Goal: Task Accomplishment & Management: Manage account settings

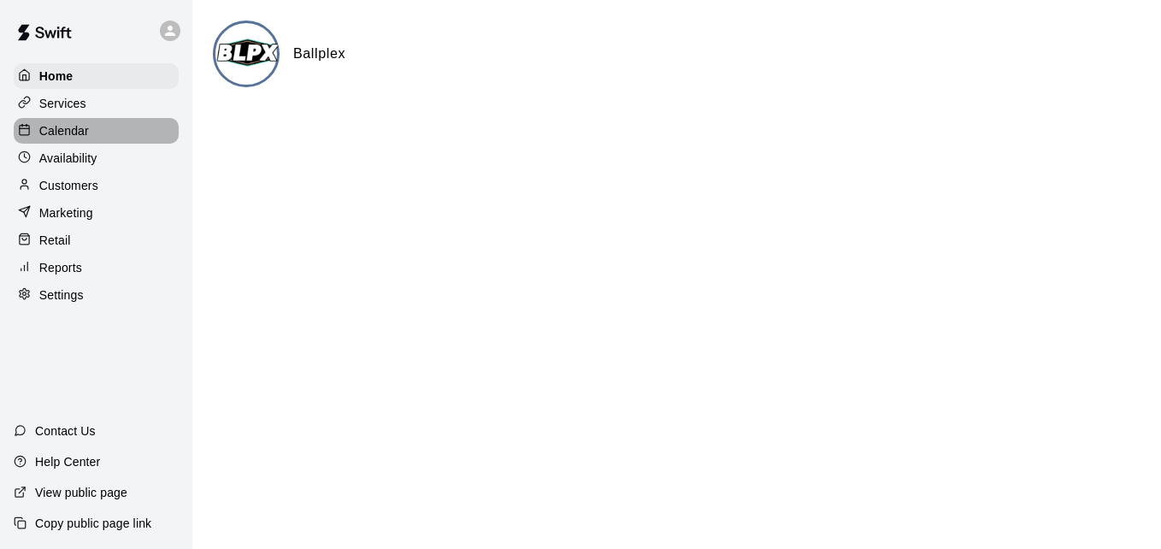
click at [144, 126] on div "Calendar" at bounding box center [96, 131] width 165 height 26
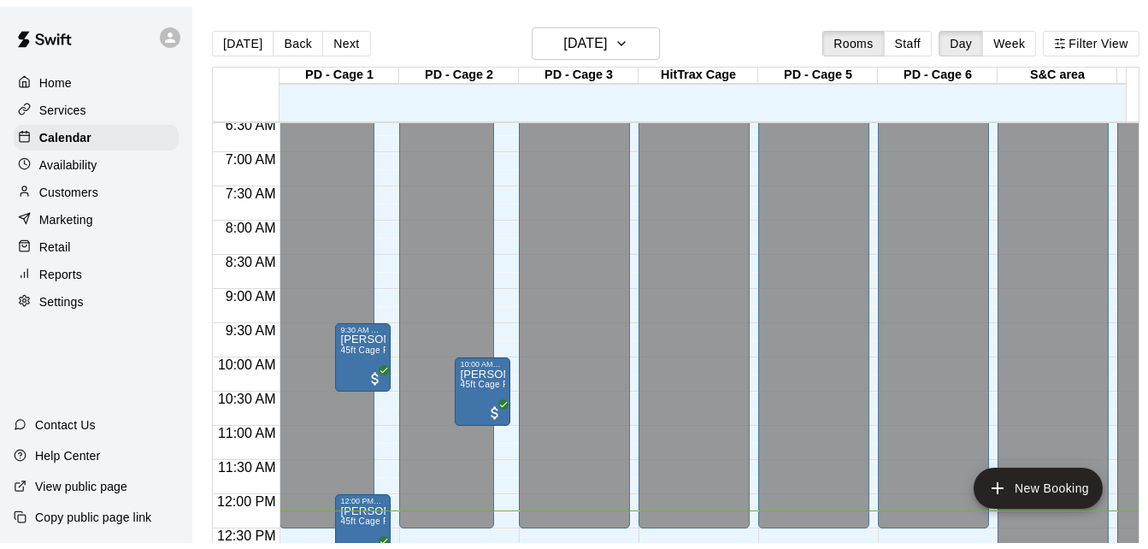
scroll to position [830, 0]
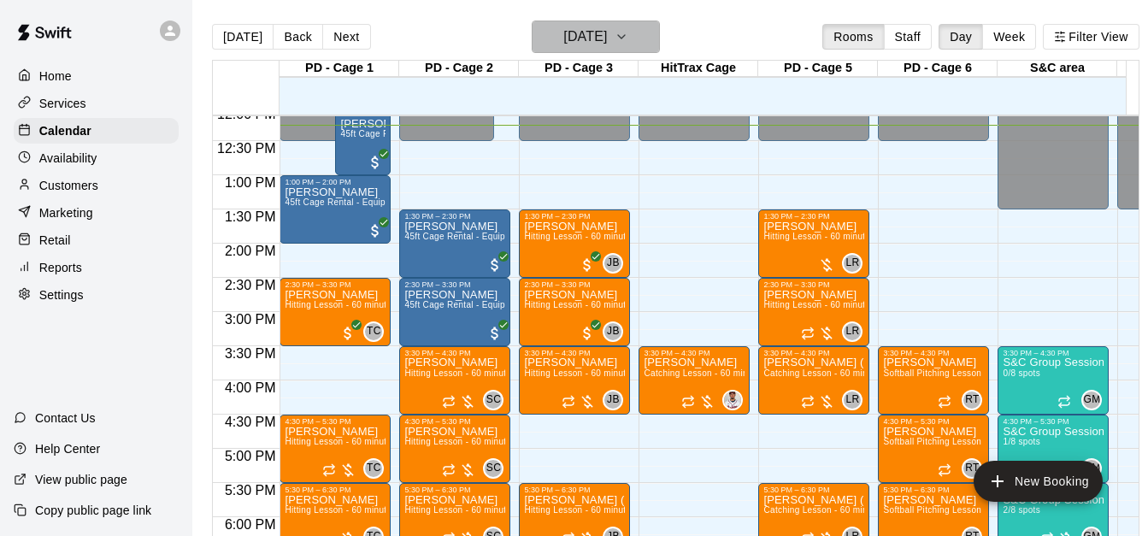
click at [628, 40] on icon "button" at bounding box center [621, 36] width 14 height 21
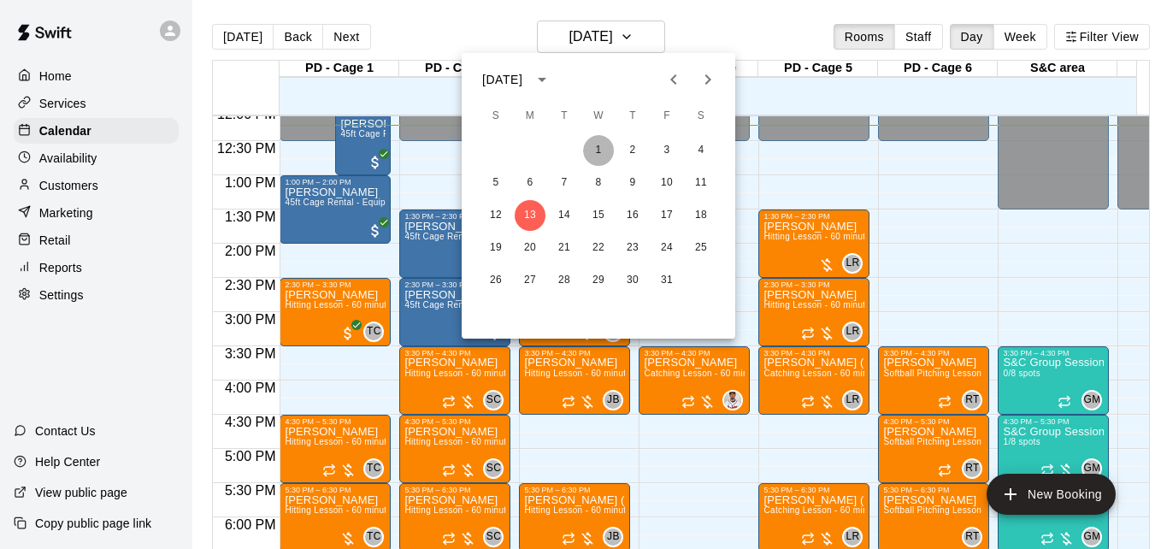
click at [592, 156] on button "1" at bounding box center [598, 150] width 31 height 31
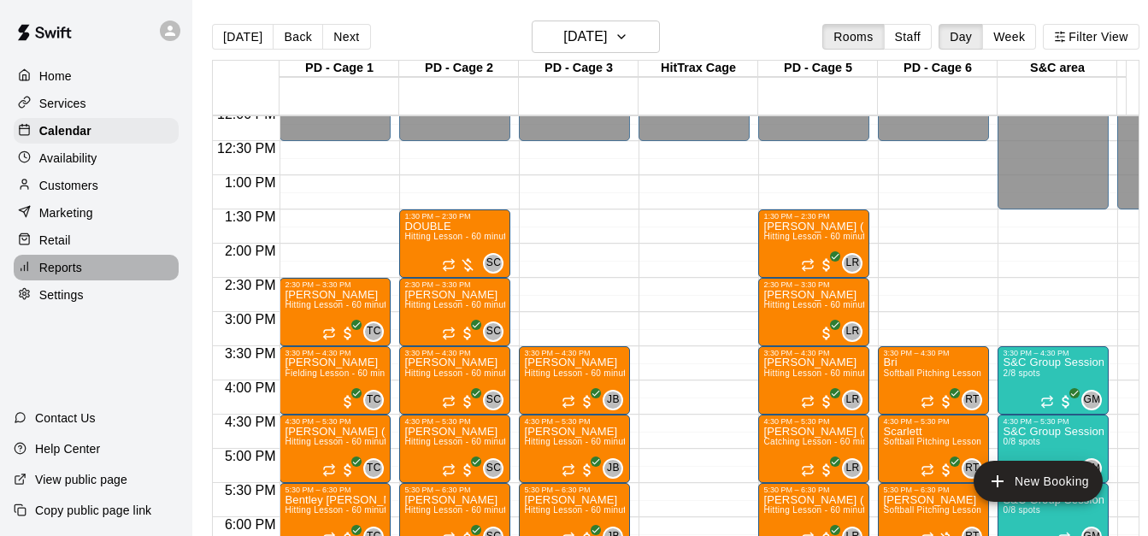
click at [109, 266] on div "Reports" at bounding box center [96, 268] width 165 height 26
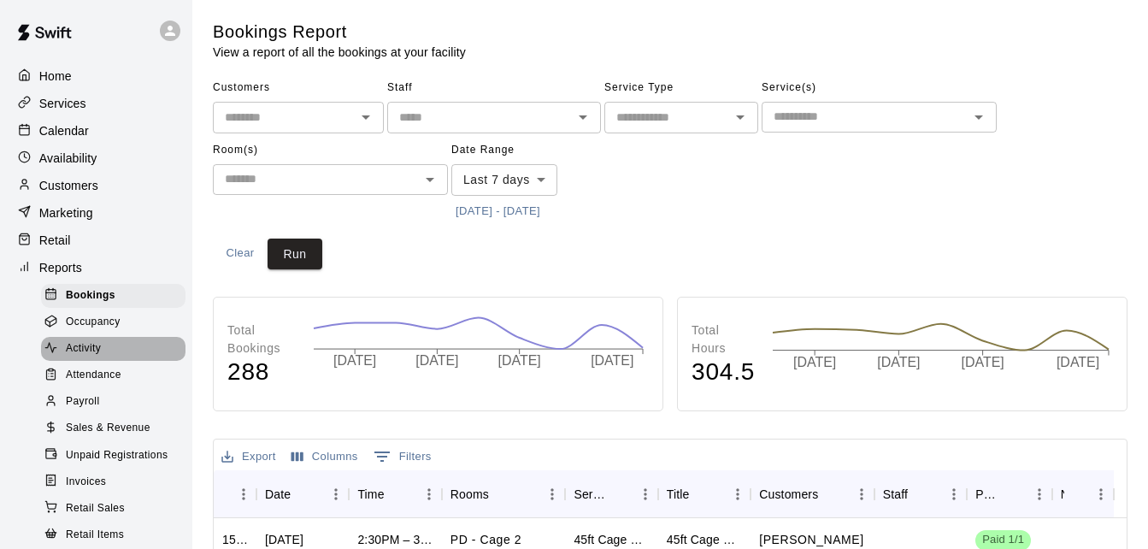
click at [118, 356] on div "Activity" at bounding box center [113, 349] width 144 height 24
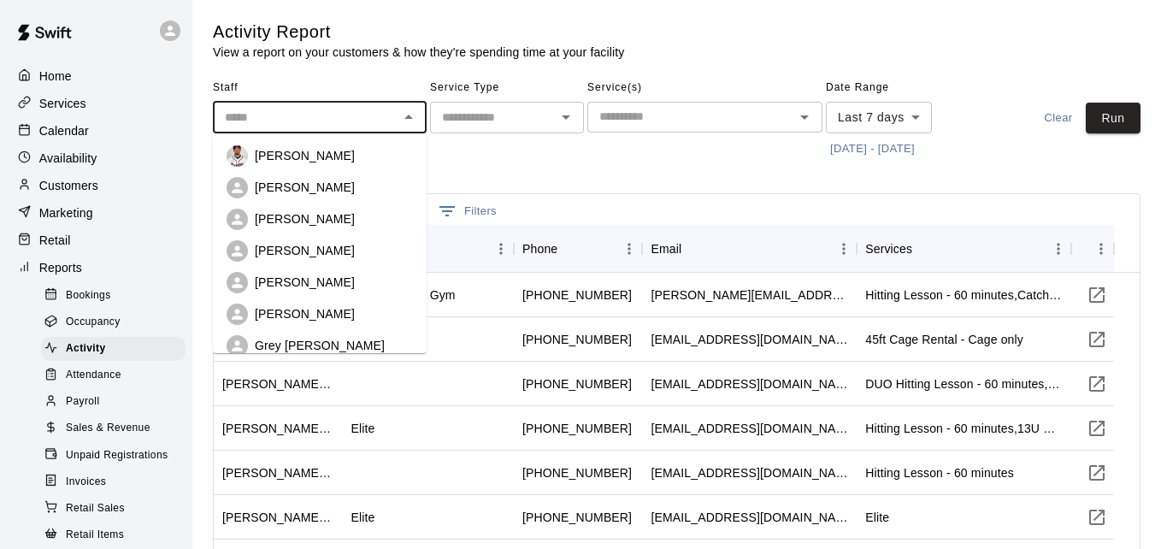
click at [384, 119] on input "text" at bounding box center [305, 117] width 175 height 21
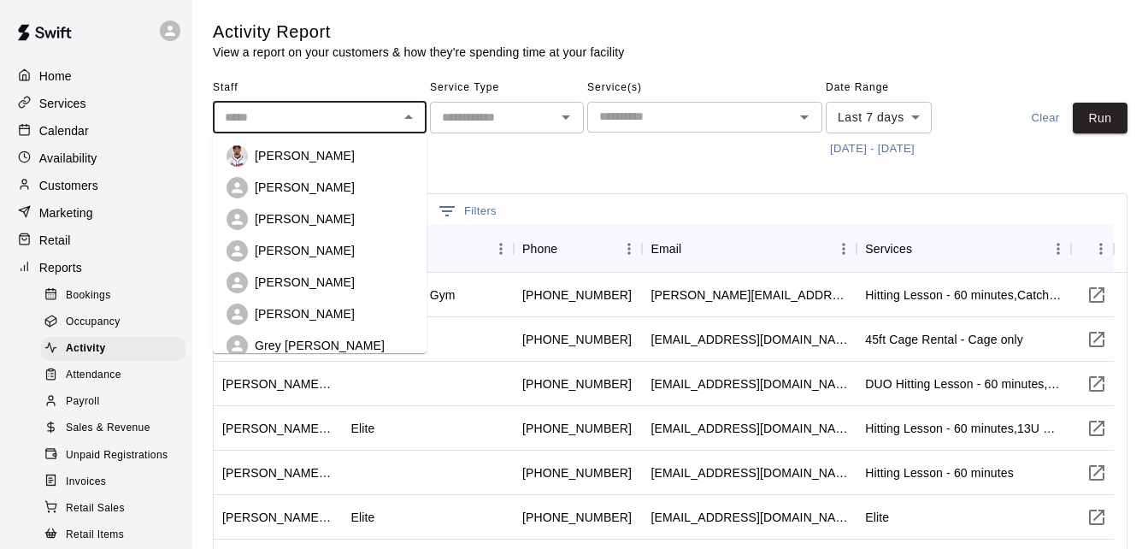
click at [353, 201] on li "[PERSON_NAME]" at bounding box center [320, 188] width 214 height 32
type input "**********"
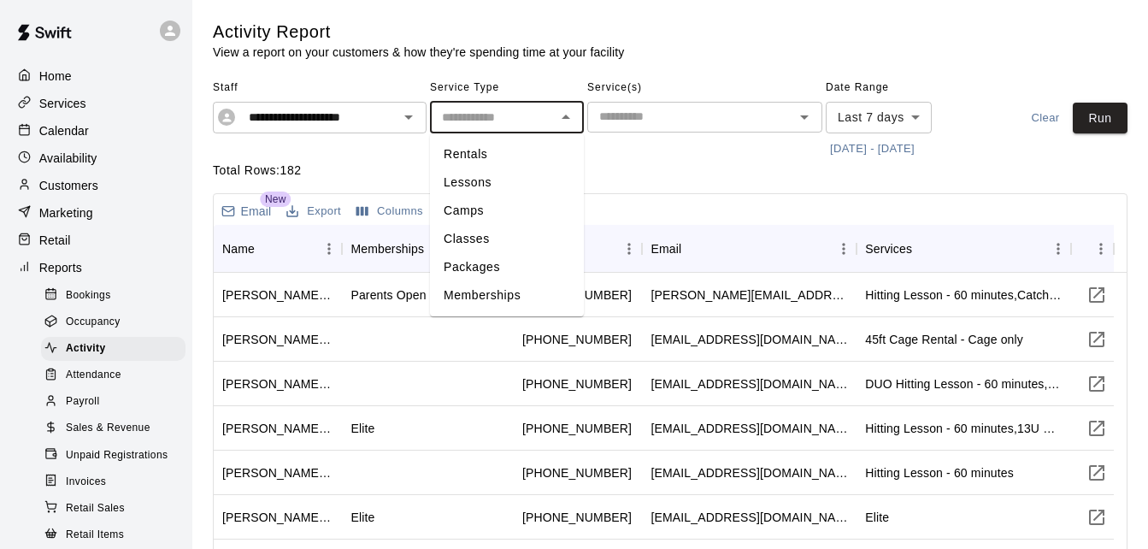
click at [520, 115] on input "text" at bounding box center [492, 117] width 115 height 21
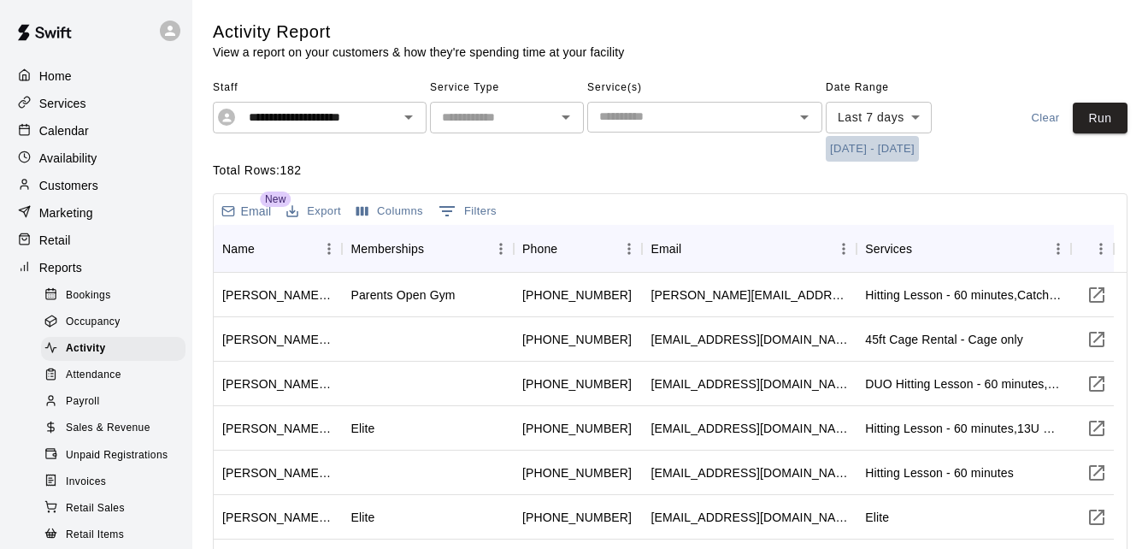
click at [870, 142] on button "[DATE] - [DATE]" at bounding box center [872, 149] width 93 height 26
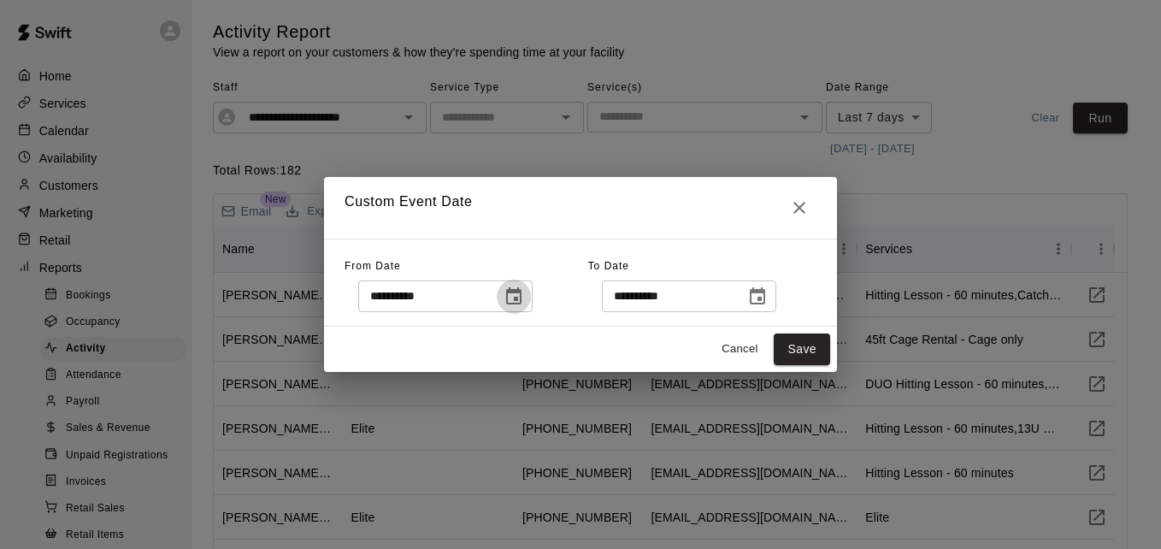
click at [524, 296] on icon "Choose date, selected date is Oct 6, 2025" at bounding box center [513, 296] width 21 height 21
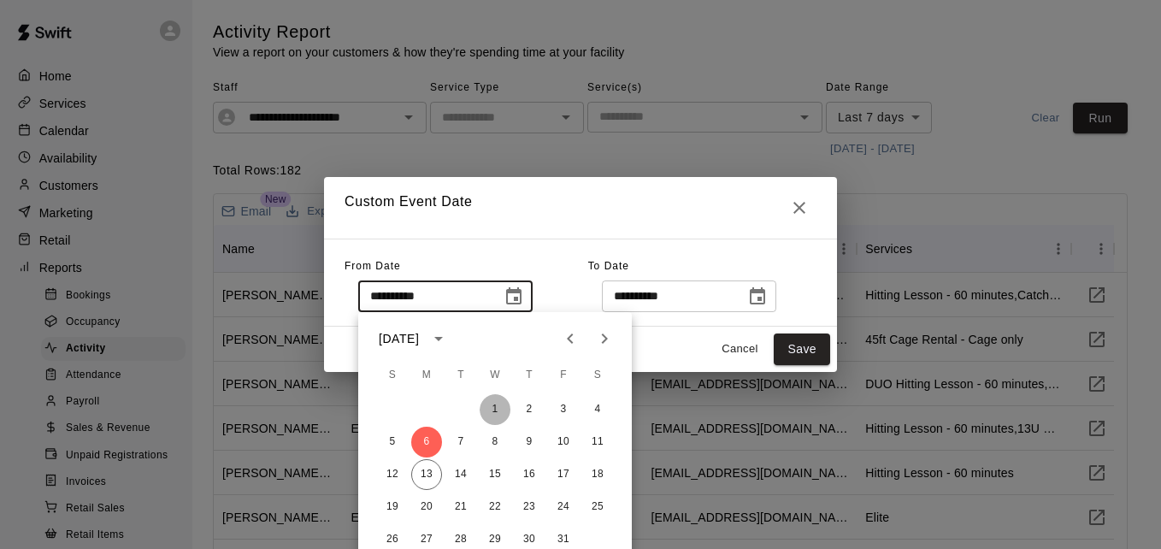
click at [486, 406] on button "1" at bounding box center [494, 409] width 31 height 31
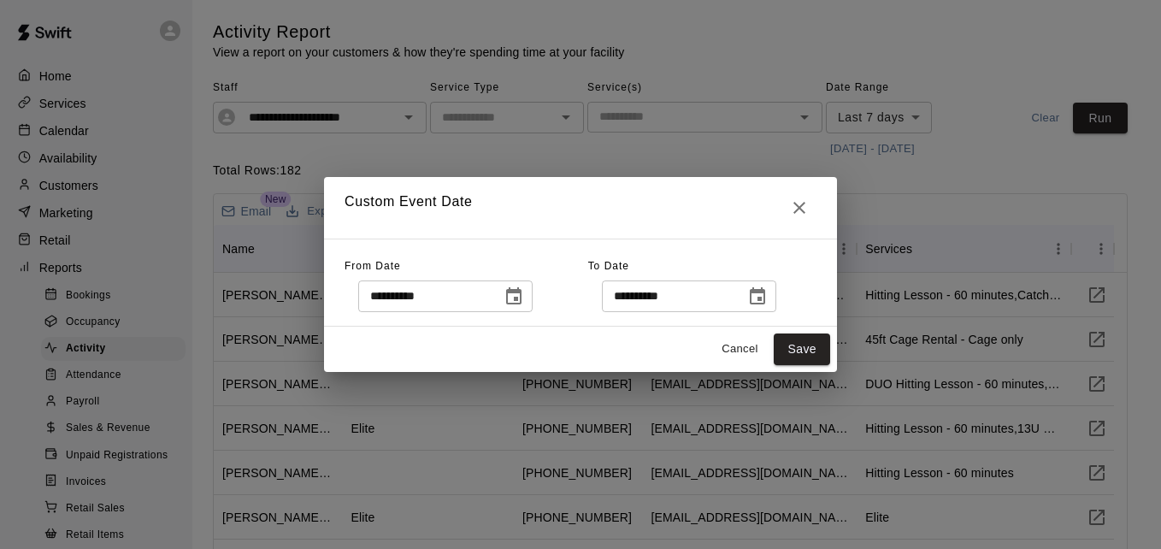
type input "**********"
click at [767, 295] on icon "Choose date, selected date is Oct 13, 2025" at bounding box center [757, 296] width 21 height 21
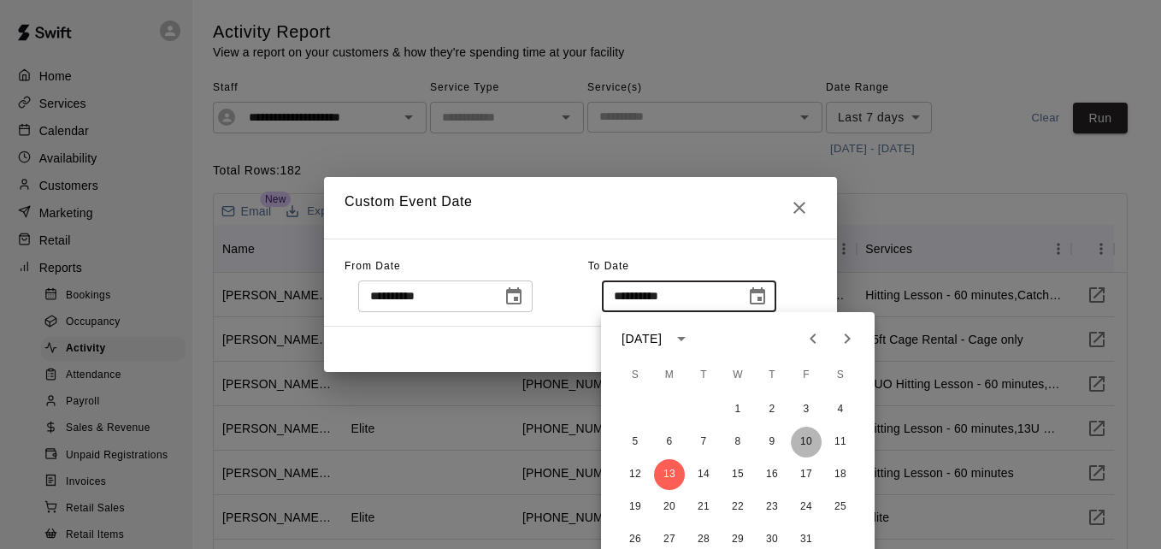
click at [807, 443] on button "10" at bounding box center [806, 441] width 31 height 31
type input "**********"
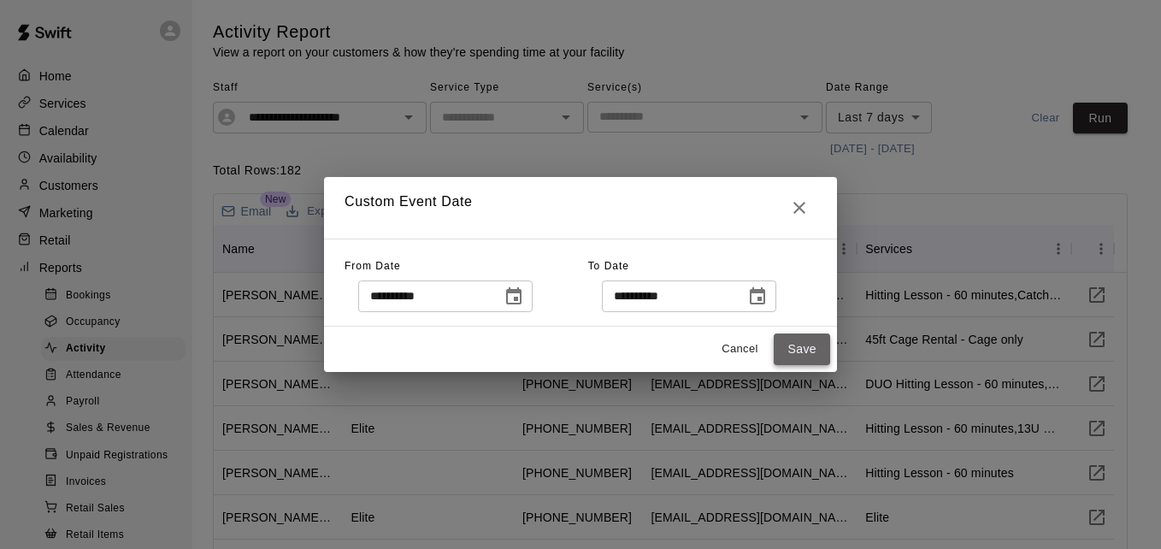
click at [807, 344] on button "Save" at bounding box center [801, 349] width 56 height 32
type input "******"
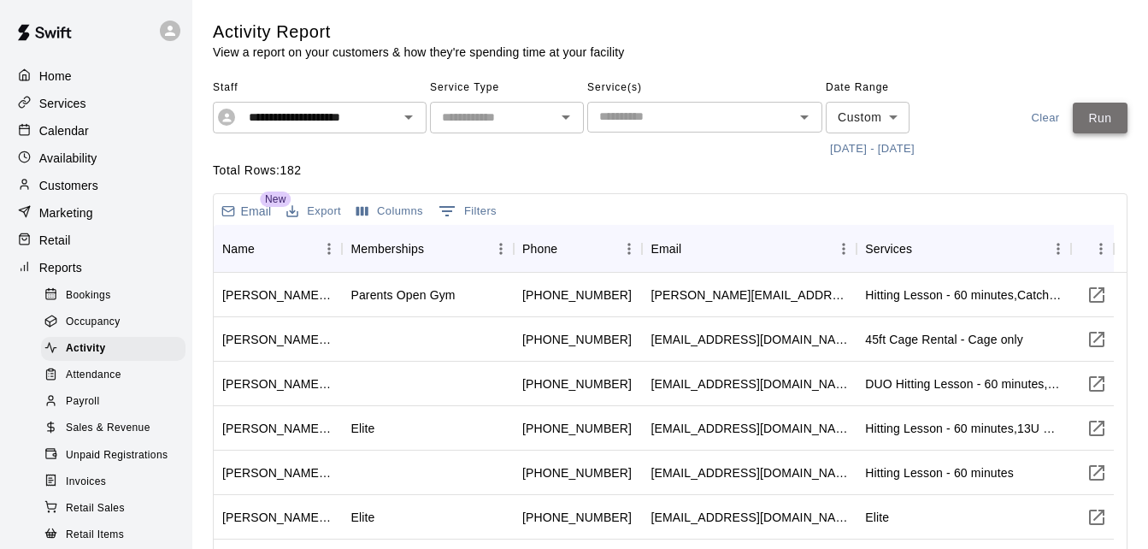
click at [1085, 117] on button "Run" at bounding box center [1100, 119] width 55 height 32
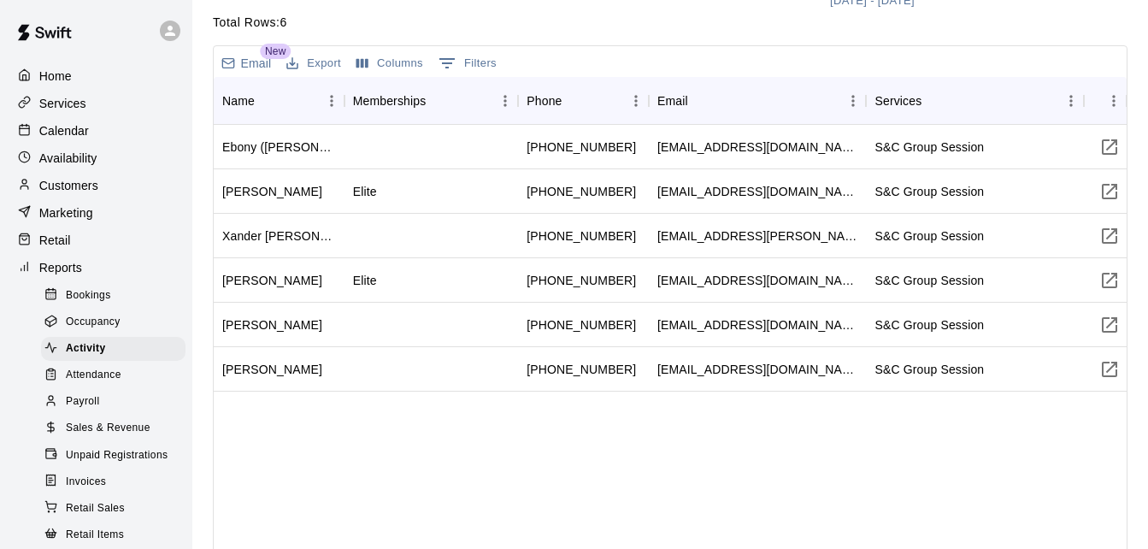
scroll to position [171, 0]
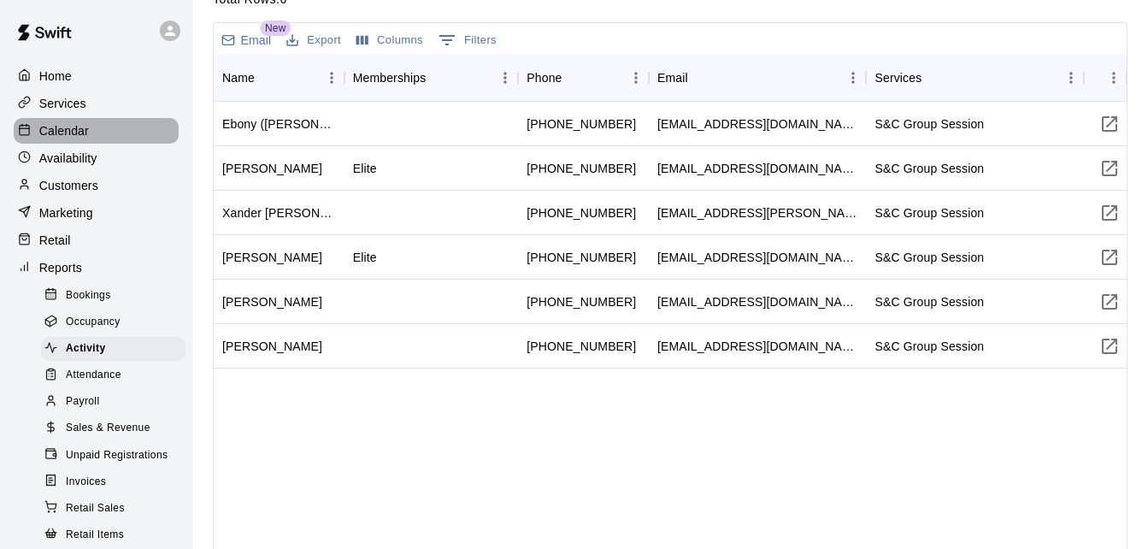
click at [115, 133] on div "Calendar" at bounding box center [96, 131] width 165 height 26
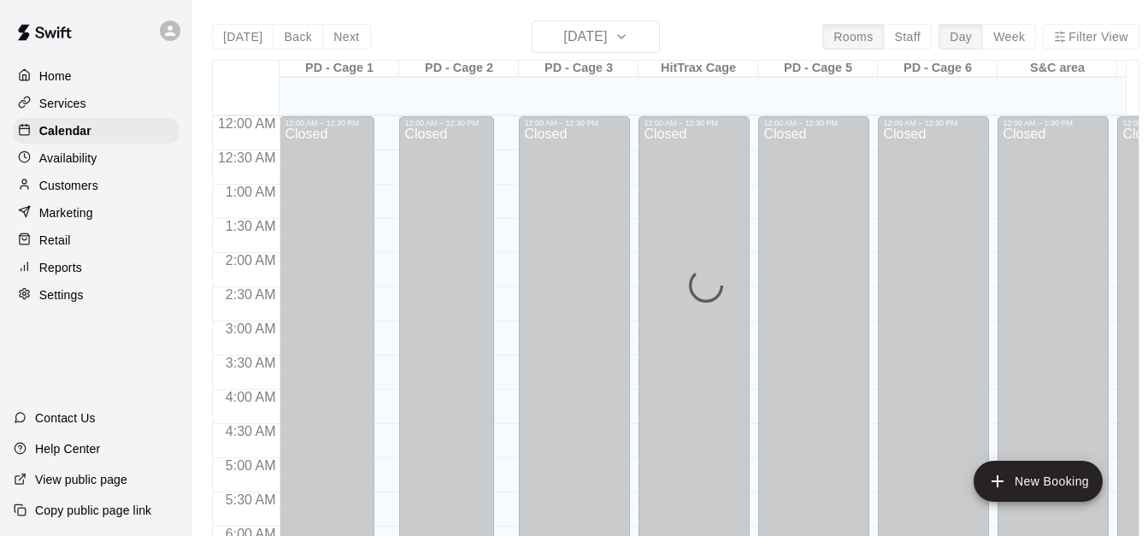
drag, startPoint x: 115, startPoint y: 133, endPoint x: 603, endPoint y: 38, distance: 498.1
click at [603, 38] on div "[DATE] Back [DATE][DATE] Rooms Staff Day Week Filter View PD - Cage 1 13 Mon PD…" at bounding box center [675, 289] width 927 height 536
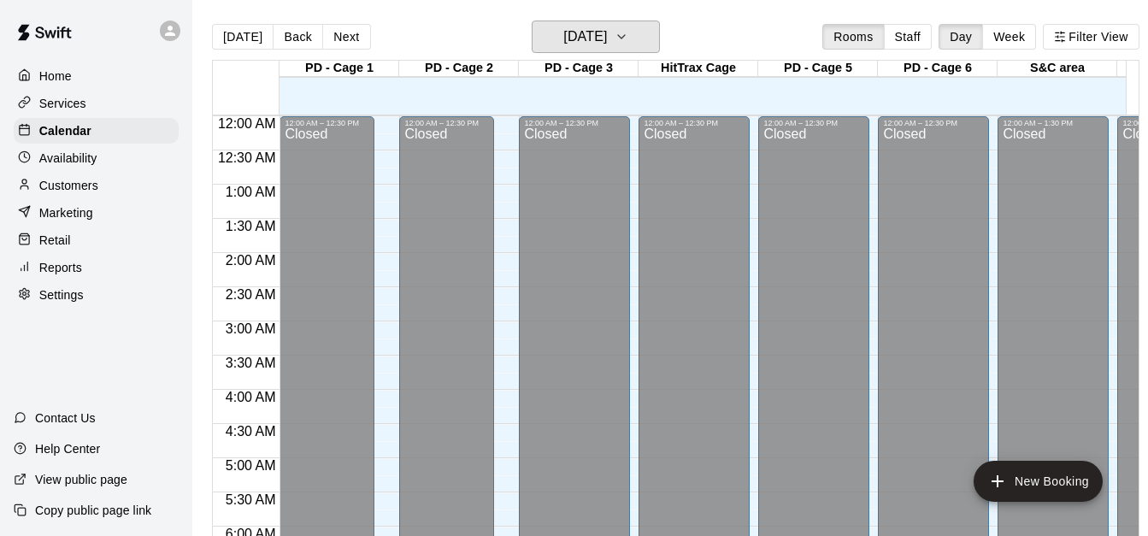
click at [603, 38] on h6 "[DATE]" at bounding box center [585, 37] width 44 height 24
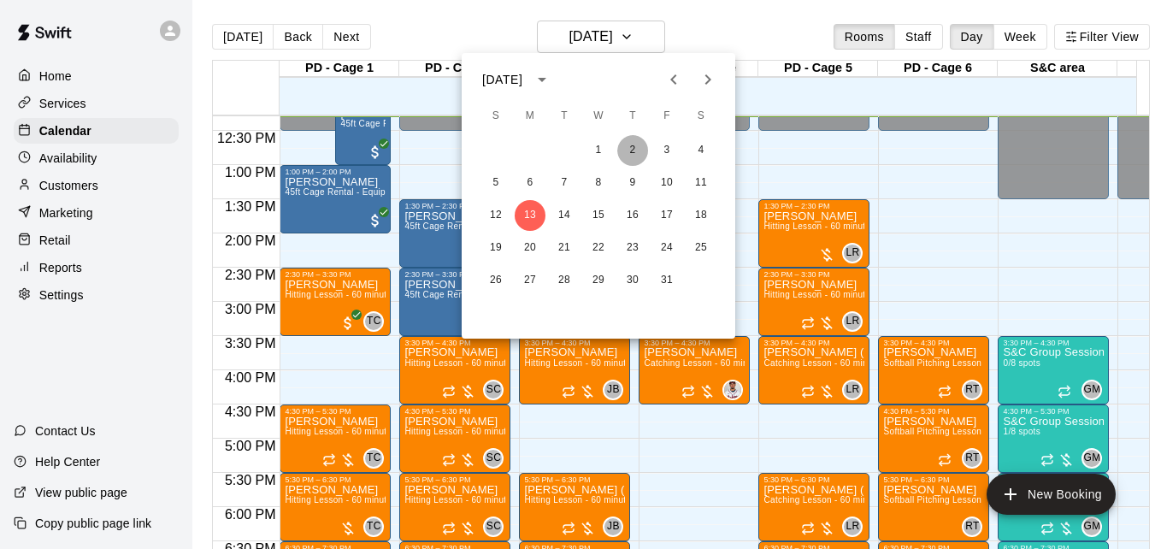
click at [629, 156] on button "2" at bounding box center [632, 150] width 31 height 31
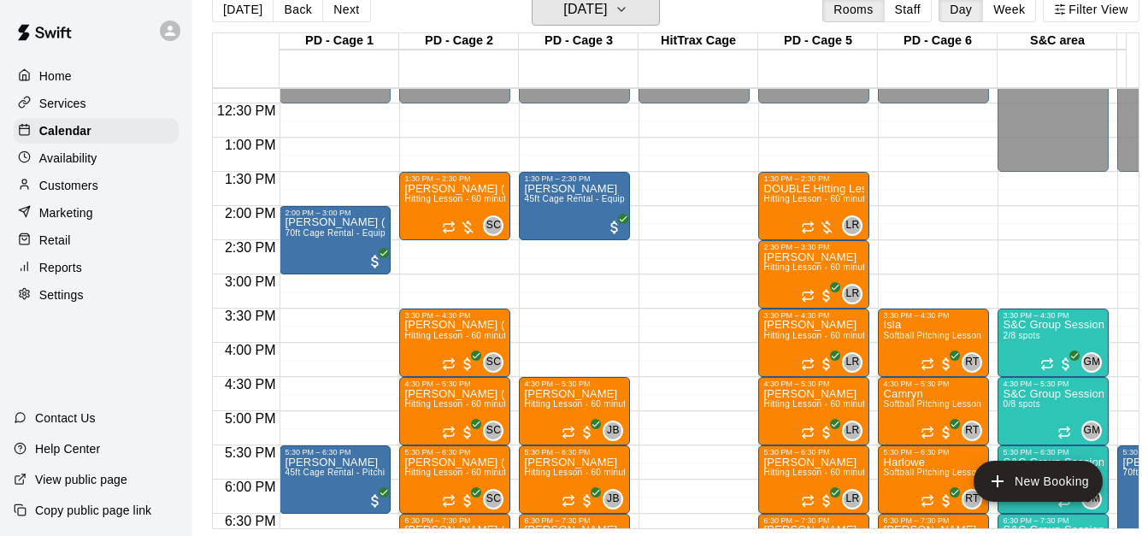
scroll to position [40, 0]
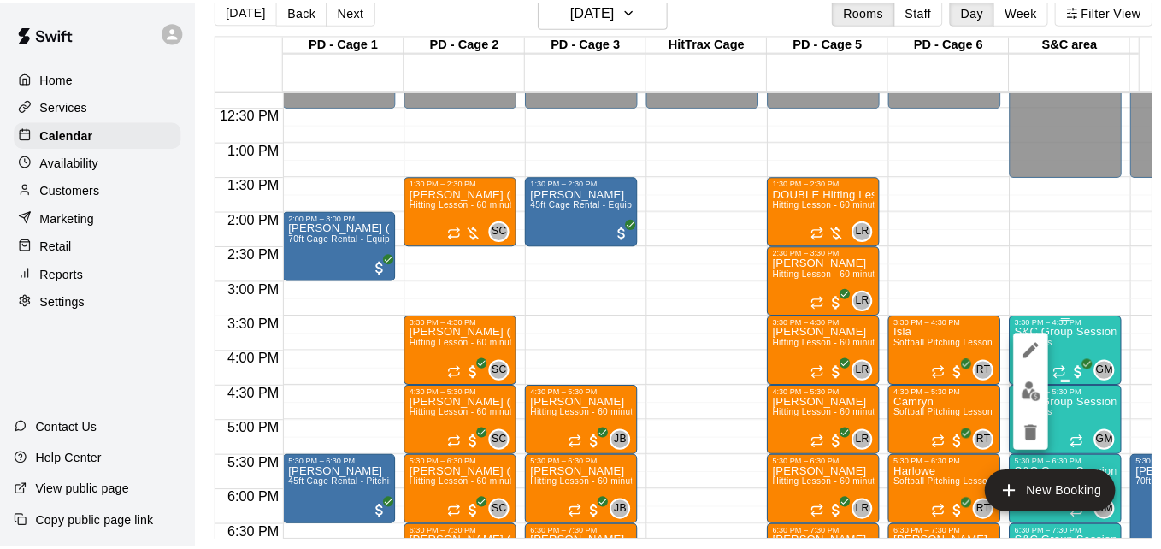
scroll to position [27, 0]
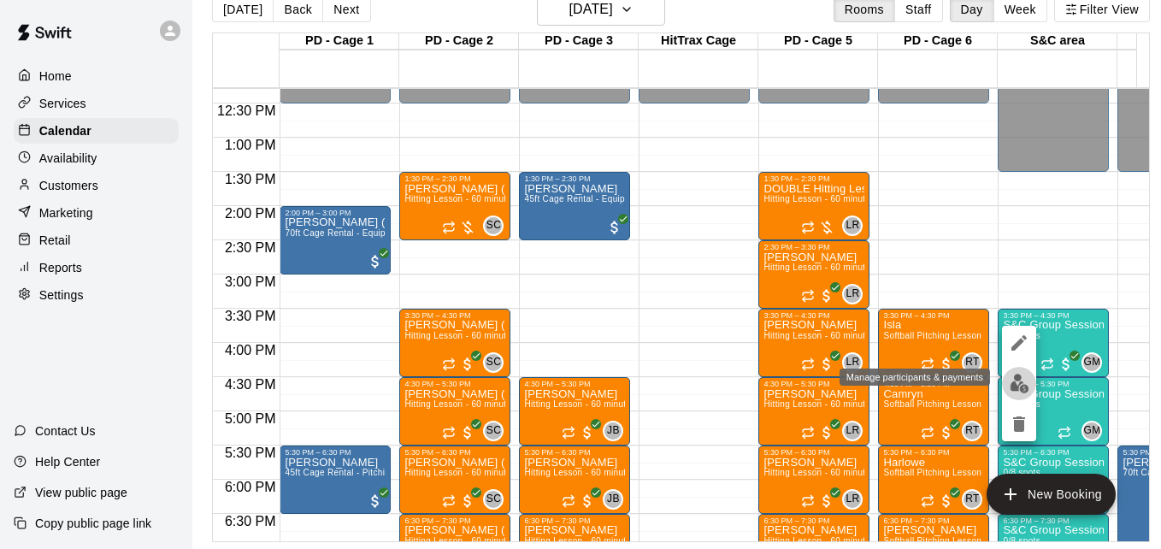
click at [1014, 384] on img "edit" at bounding box center [1019, 383] width 20 height 20
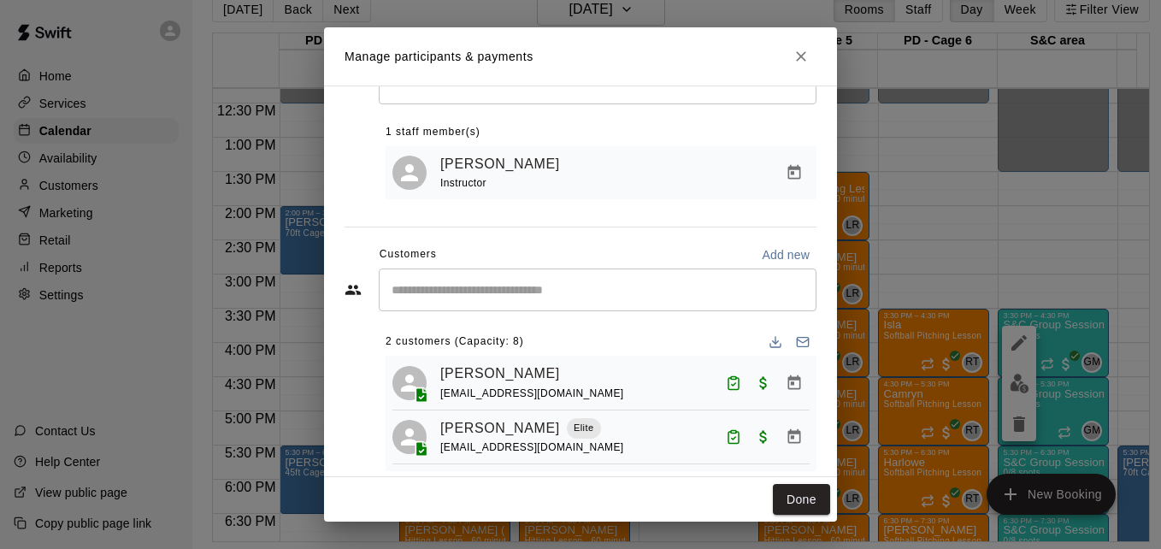
scroll to position [98, 0]
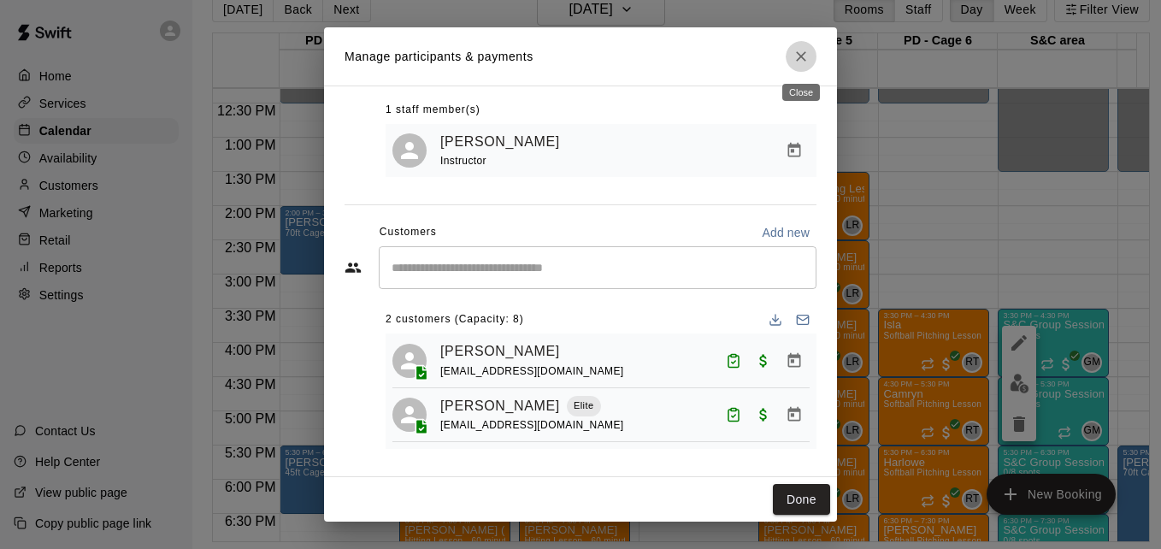
click at [804, 62] on icon "Close" at bounding box center [800, 56] width 17 height 17
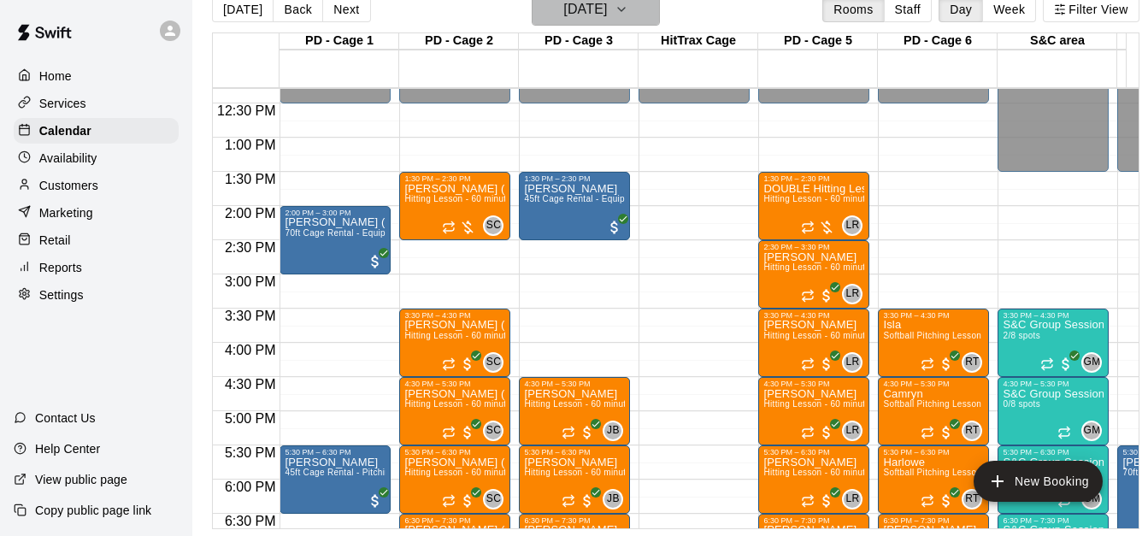
click at [628, 18] on icon "button" at bounding box center [621, 9] width 14 height 21
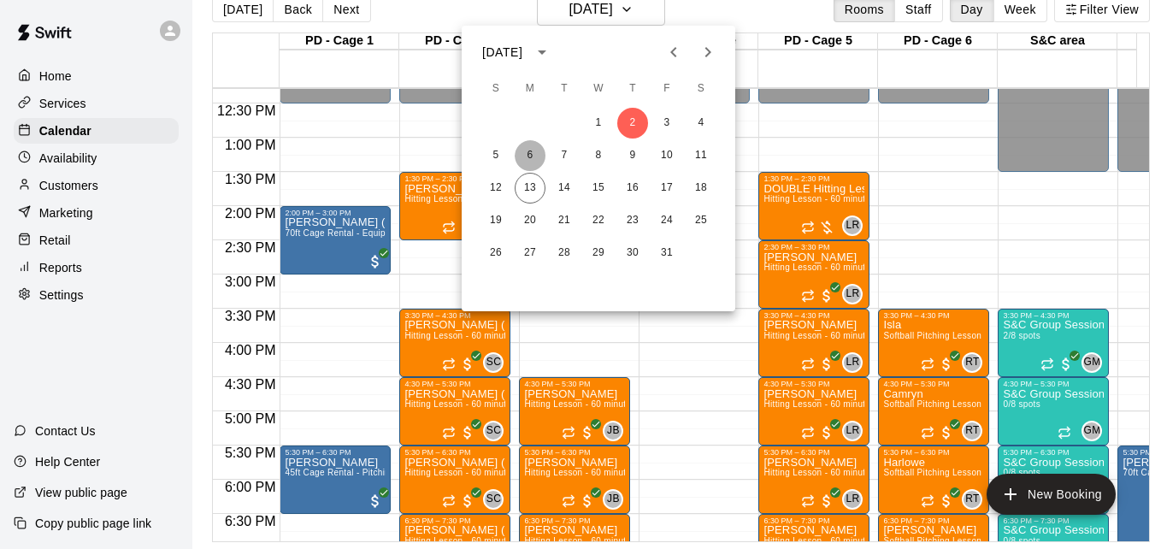
click at [531, 152] on button "6" at bounding box center [529, 155] width 31 height 31
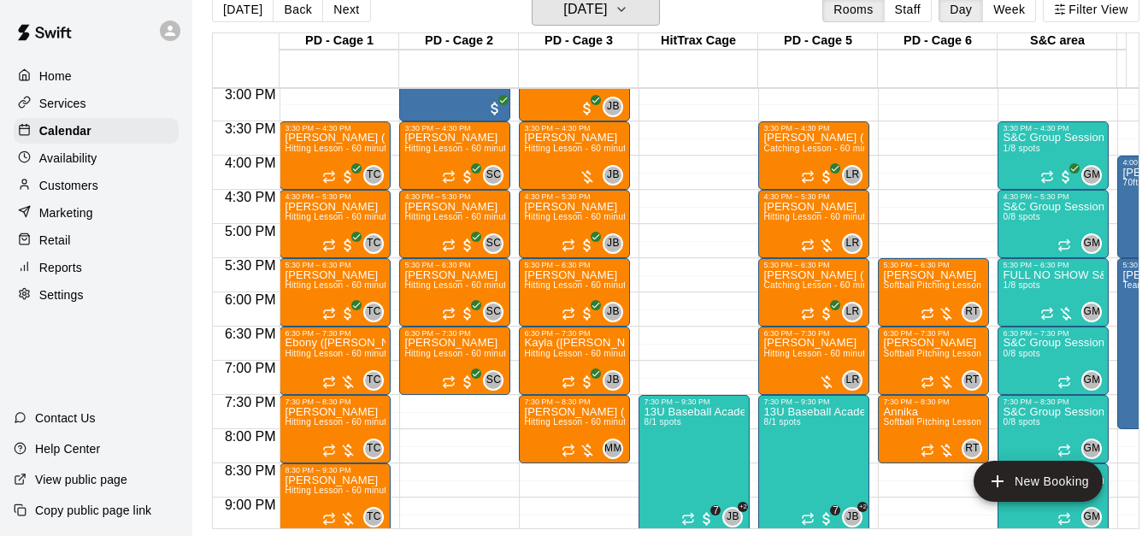
scroll to position [1011, 0]
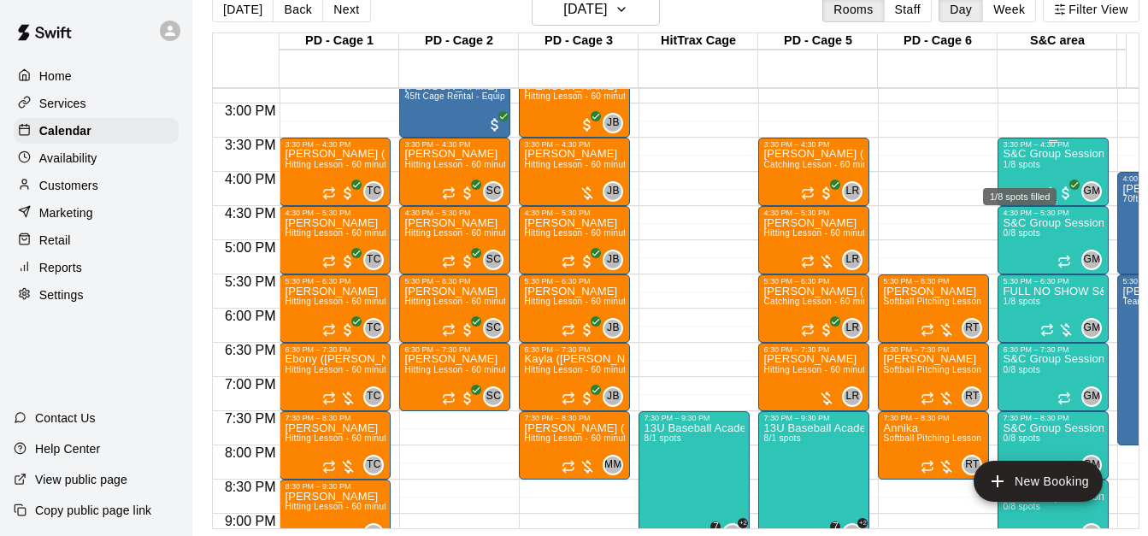
click at [1033, 161] on span "1/8 spots" at bounding box center [1021, 164] width 38 height 9
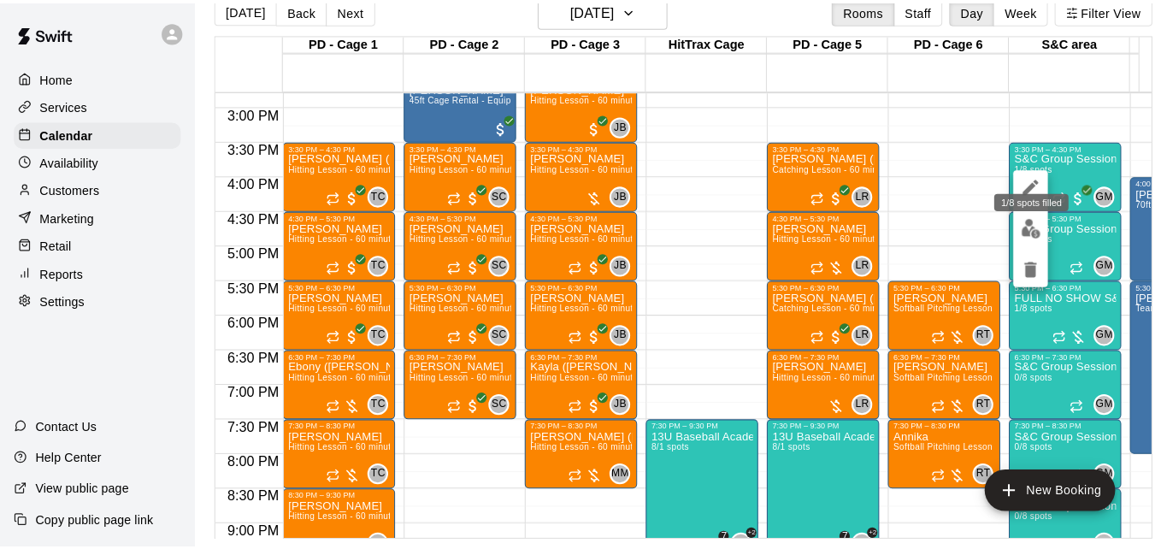
scroll to position [27, 0]
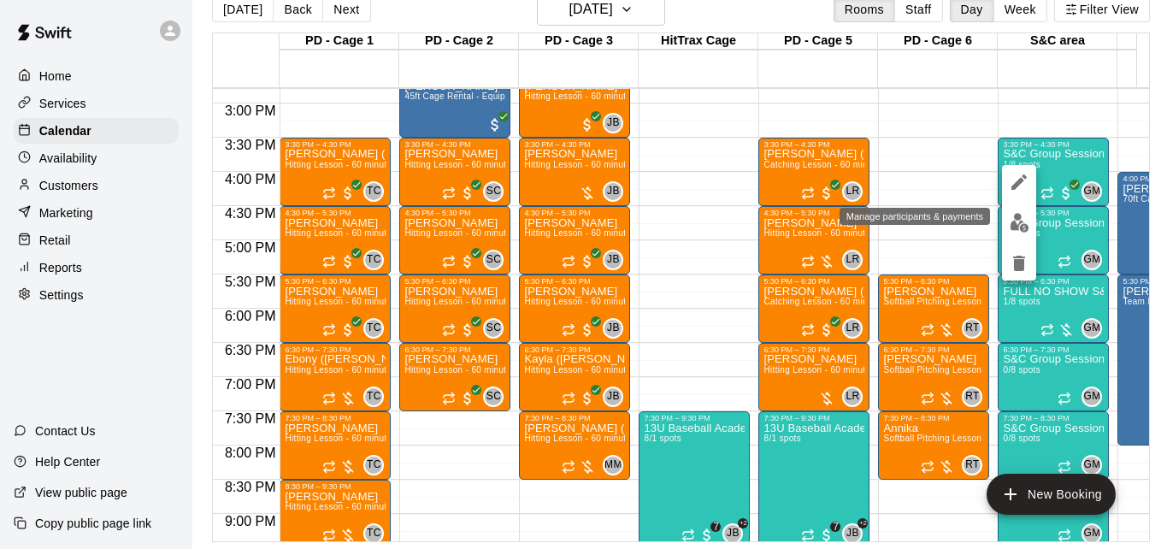
click at [1014, 231] on img "edit" at bounding box center [1019, 223] width 20 height 20
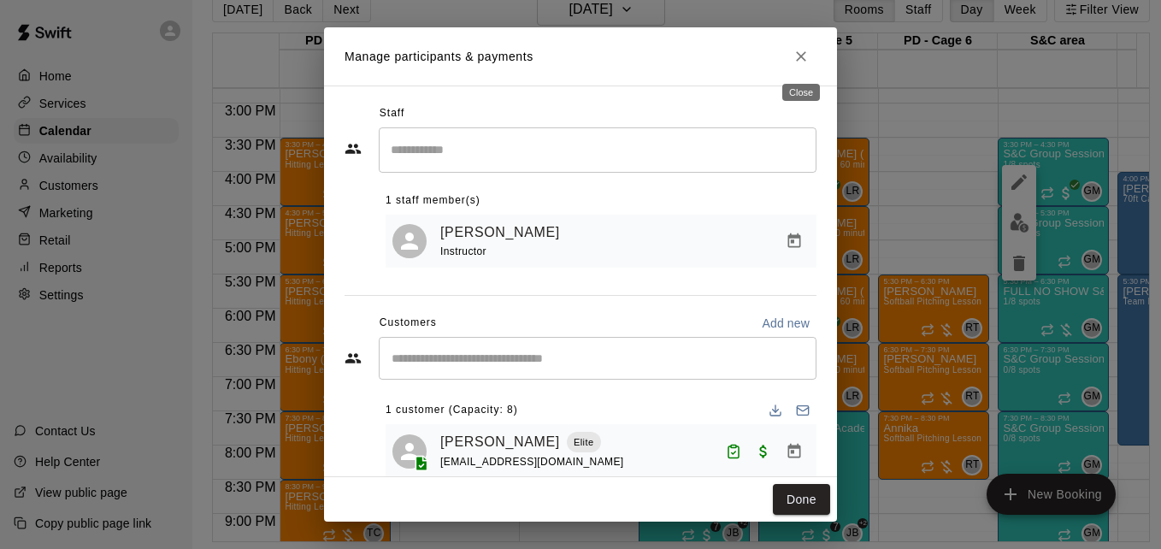
click at [800, 57] on icon "Close" at bounding box center [801, 56] width 10 height 10
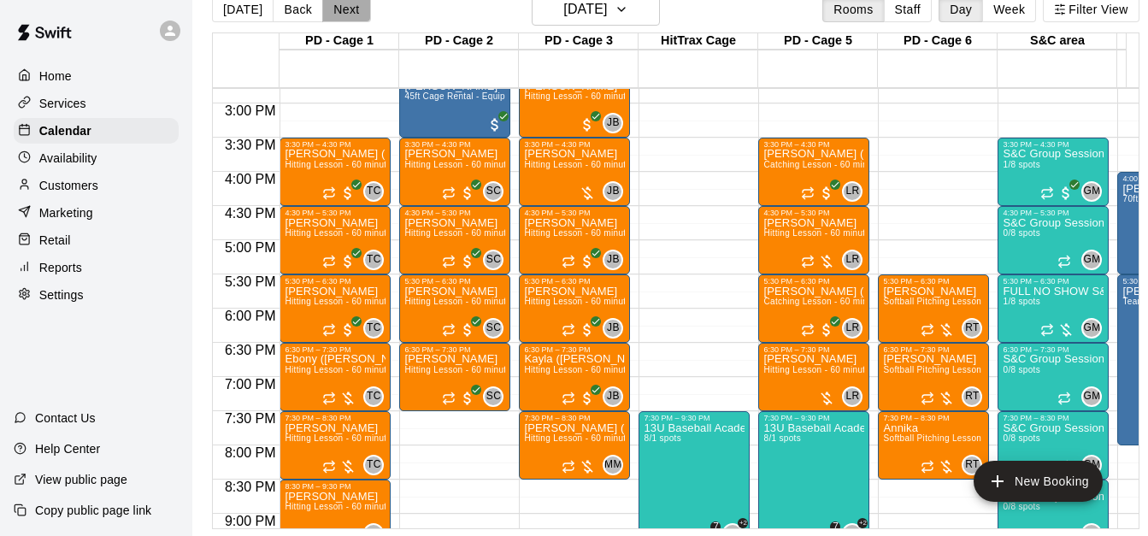
click at [350, 15] on button "Next" at bounding box center [346, 10] width 48 height 26
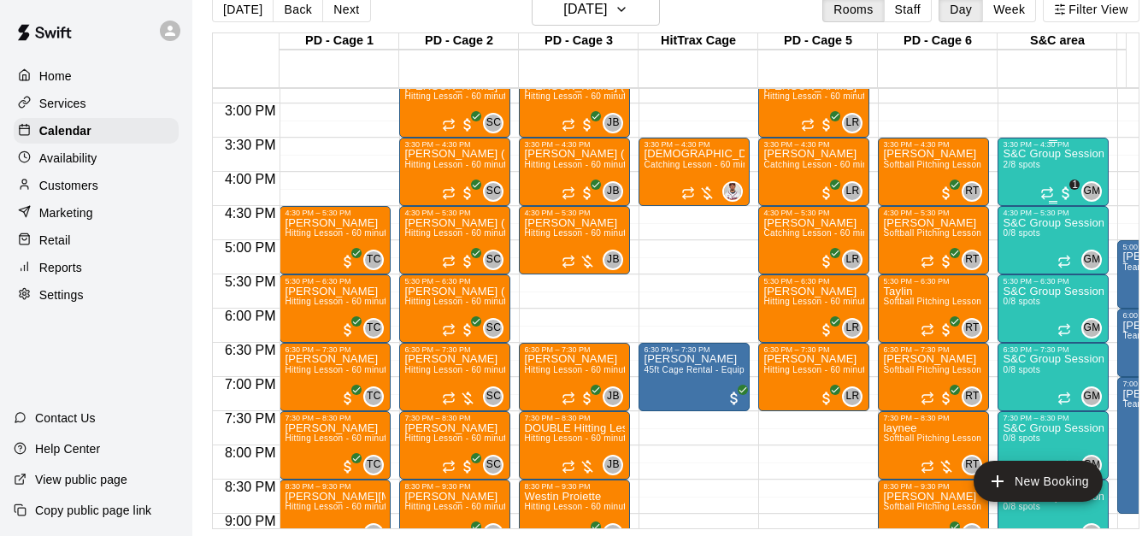
click at [1049, 173] on div "S&C Group Session 2/8 spots" at bounding box center [1052, 417] width 101 height 536
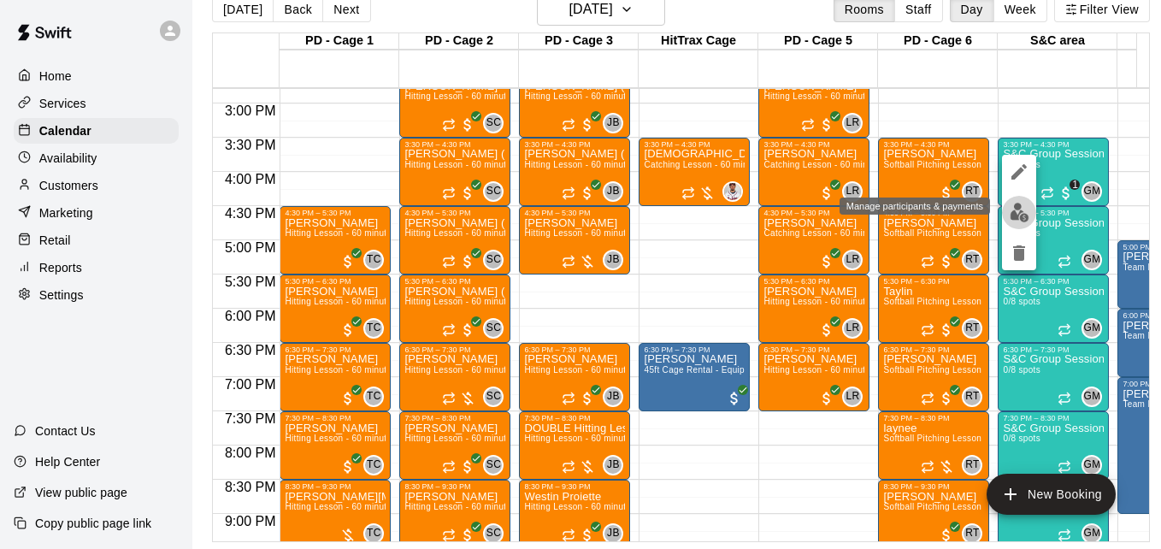
click at [1011, 217] on img "edit" at bounding box center [1019, 213] width 20 height 20
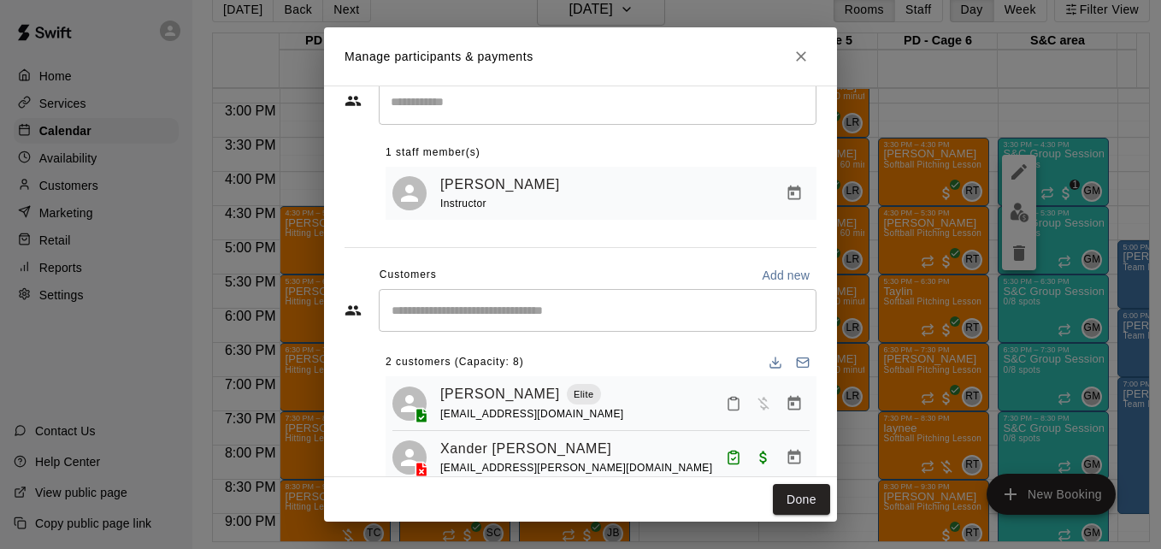
scroll to position [68, 0]
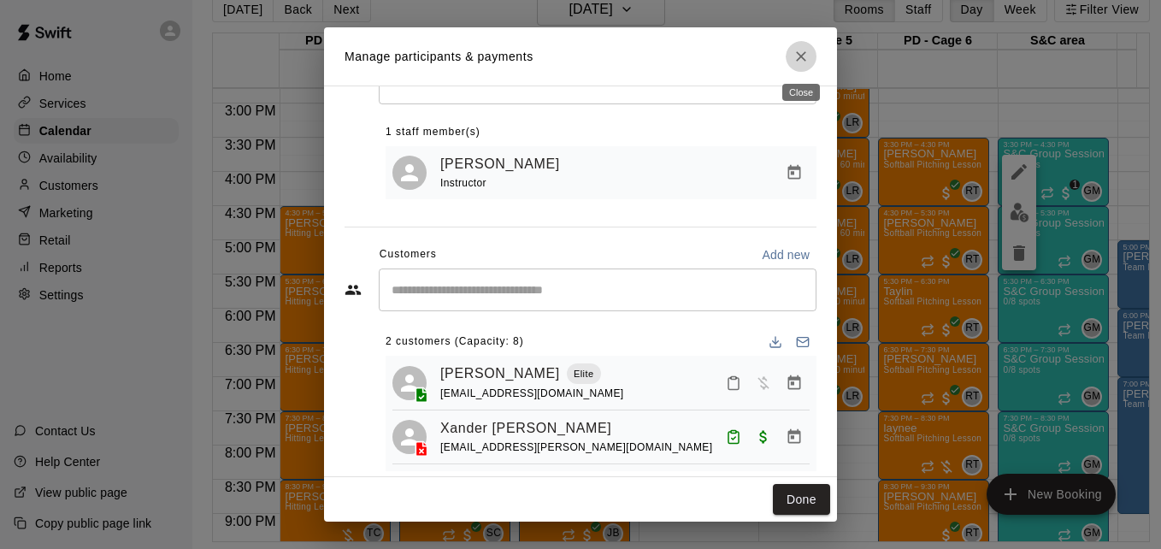
click at [801, 50] on icon "Close" at bounding box center [800, 56] width 17 height 17
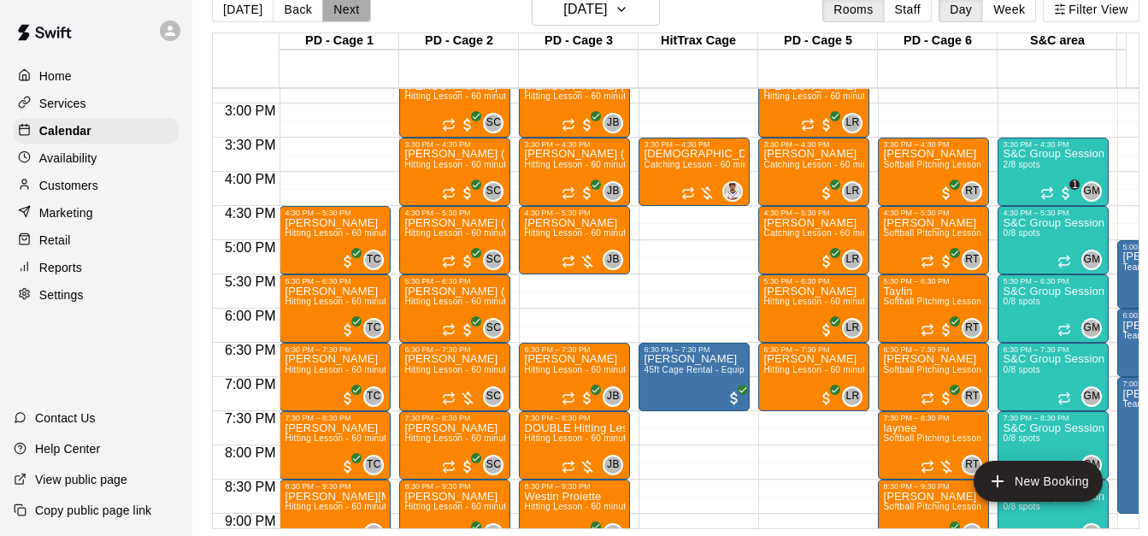
click at [338, 2] on button "Next" at bounding box center [346, 10] width 48 height 26
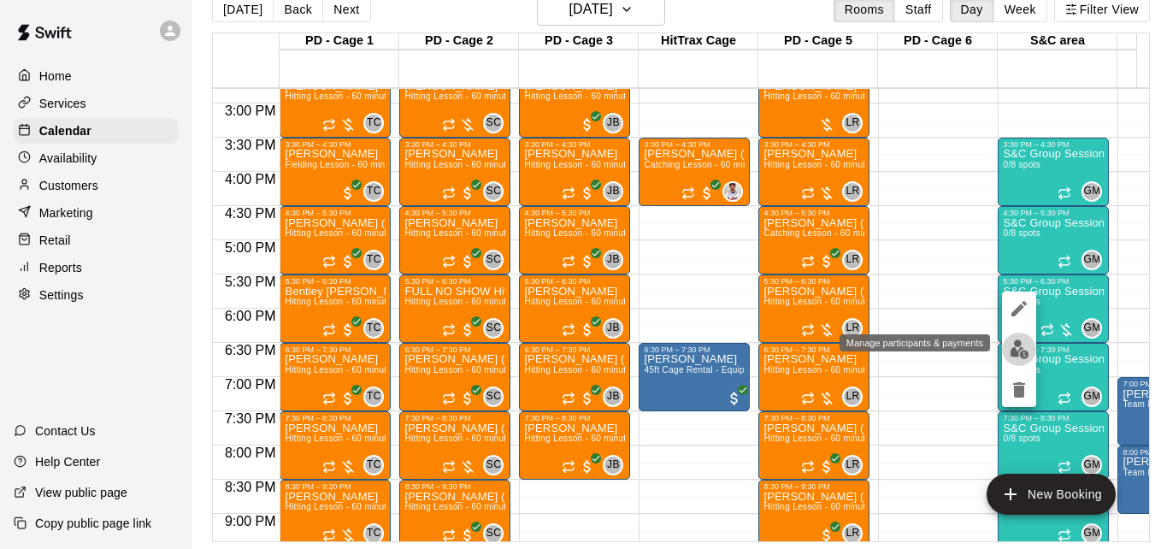
click at [1018, 350] on img "edit" at bounding box center [1019, 349] width 20 height 20
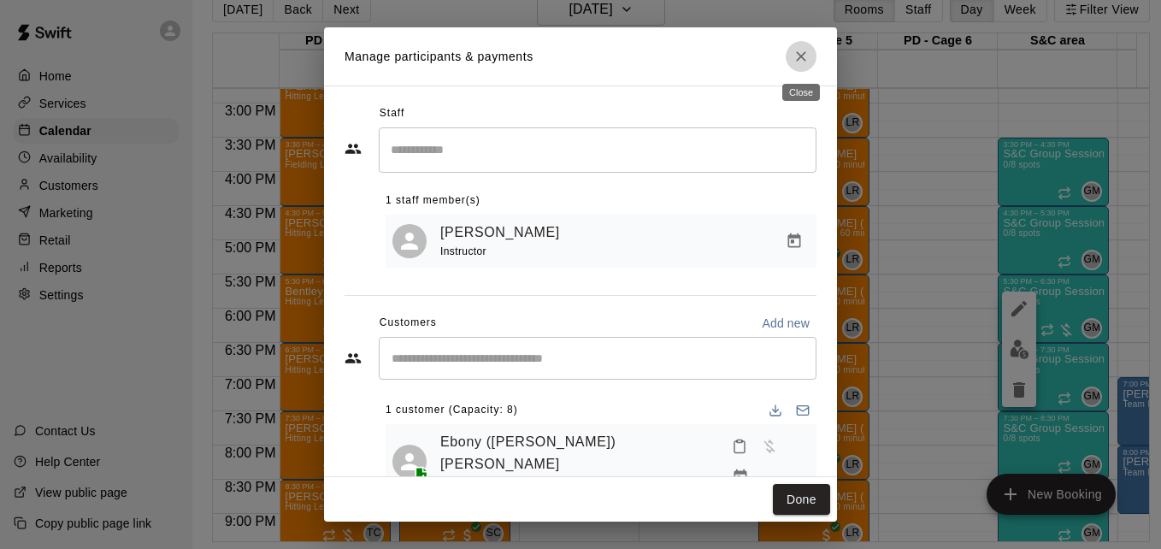
click at [802, 56] on icon "Close" at bounding box center [801, 56] width 10 height 10
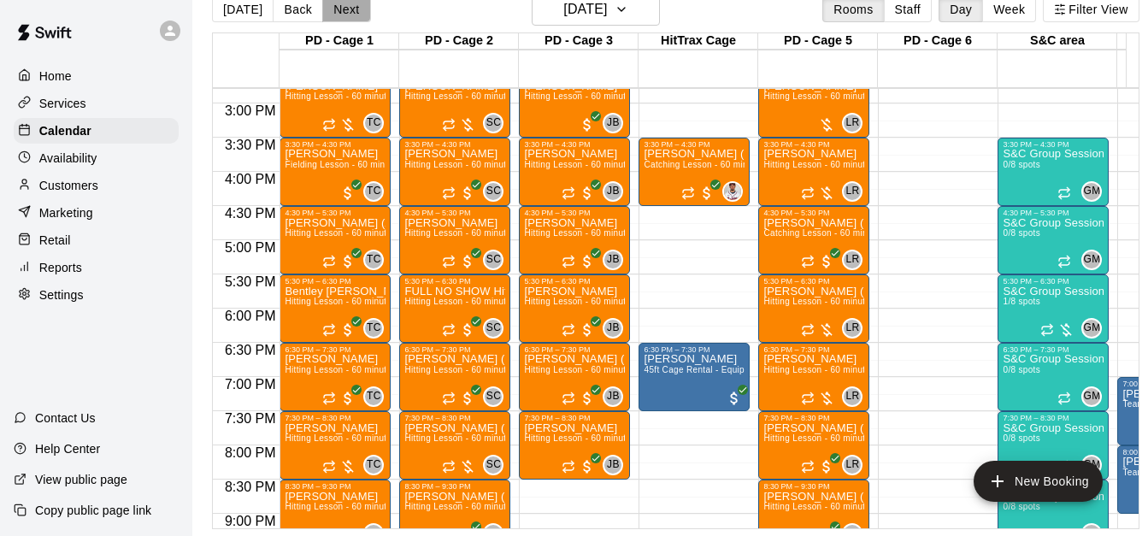
click at [338, 7] on button "Next" at bounding box center [346, 10] width 48 height 26
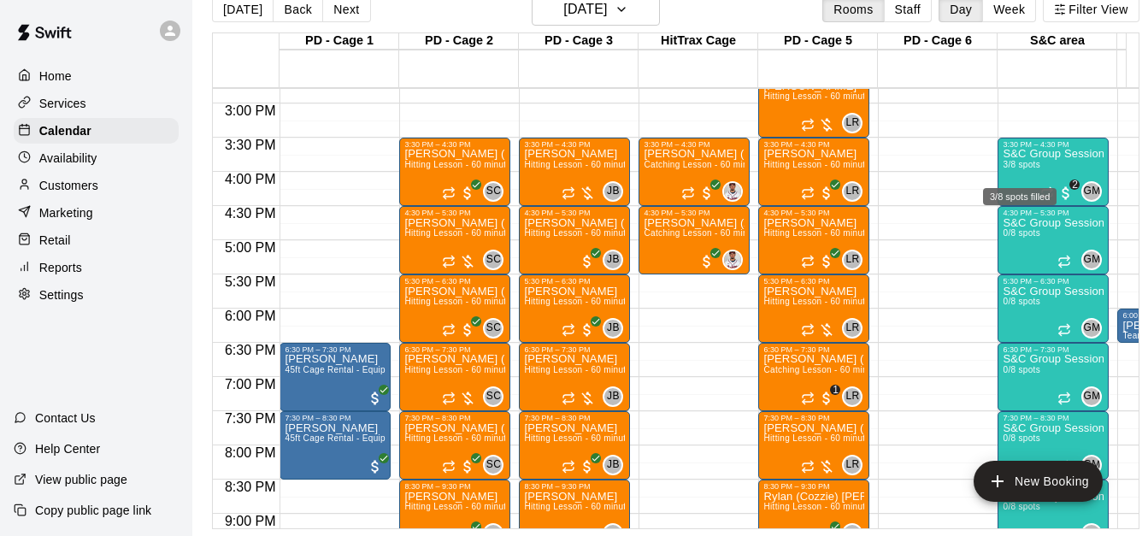
click at [1047, 179] on div "3/8 spots filled" at bounding box center [1019, 191] width 77 height 31
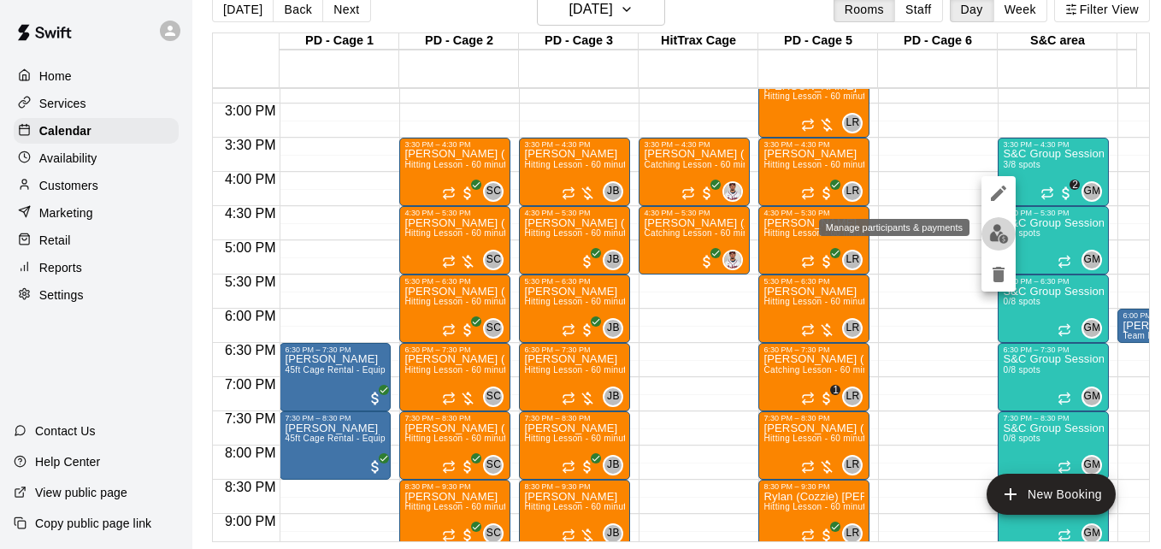
click at [994, 240] on img "edit" at bounding box center [999, 234] width 20 height 20
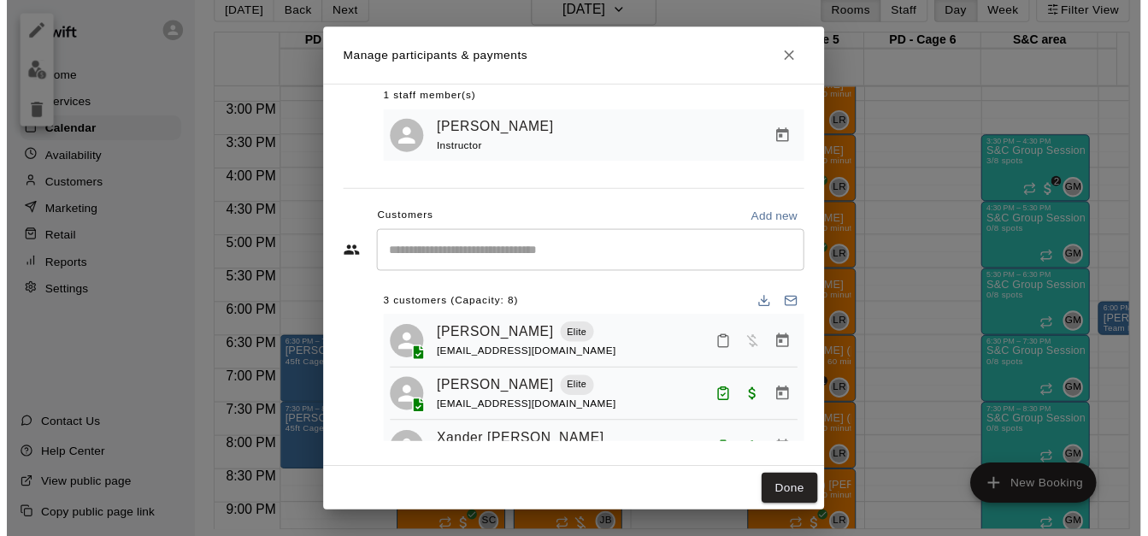
scroll to position [108, 0]
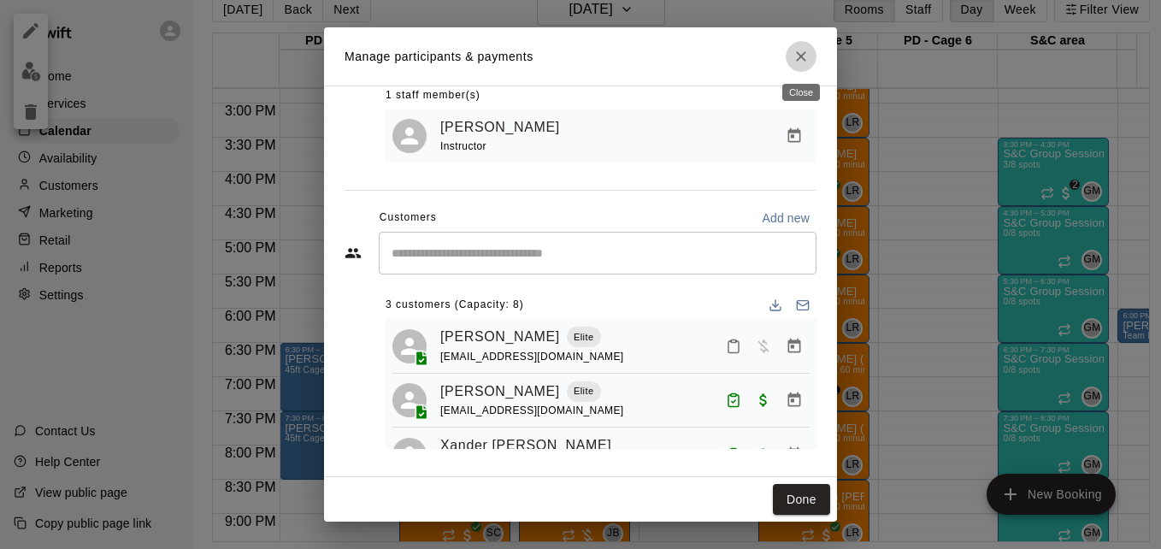
click at [798, 55] on icon "Close" at bounding box center [801, 56] width 10 height 10
